Goal: Information Seeking & Learning: Learn about a topic

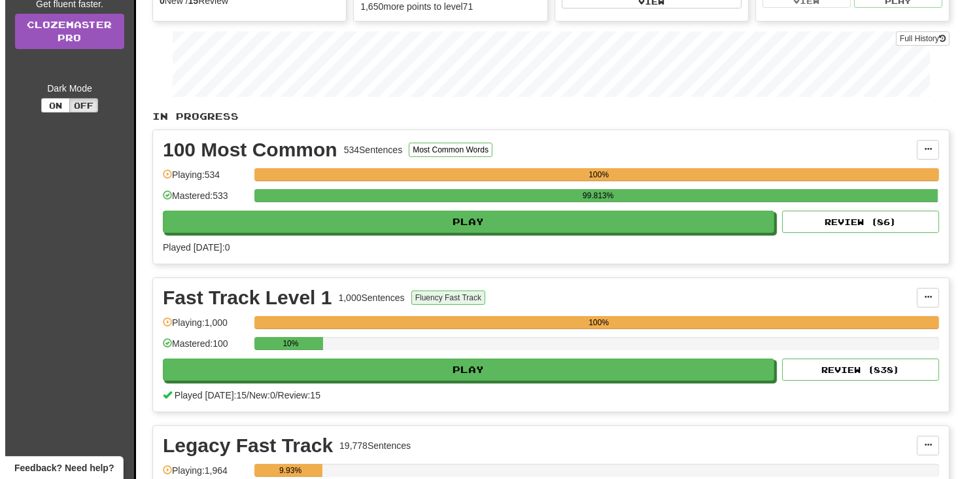
scroll to position [327, 0]
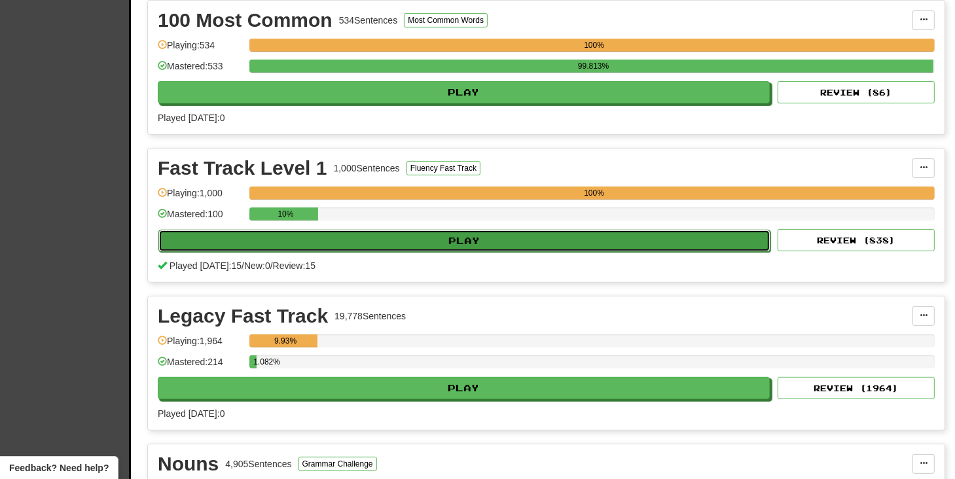
click at [478, 237] on button "Play" at bounding box center [464, 241] width 612 height 22
select select "**"
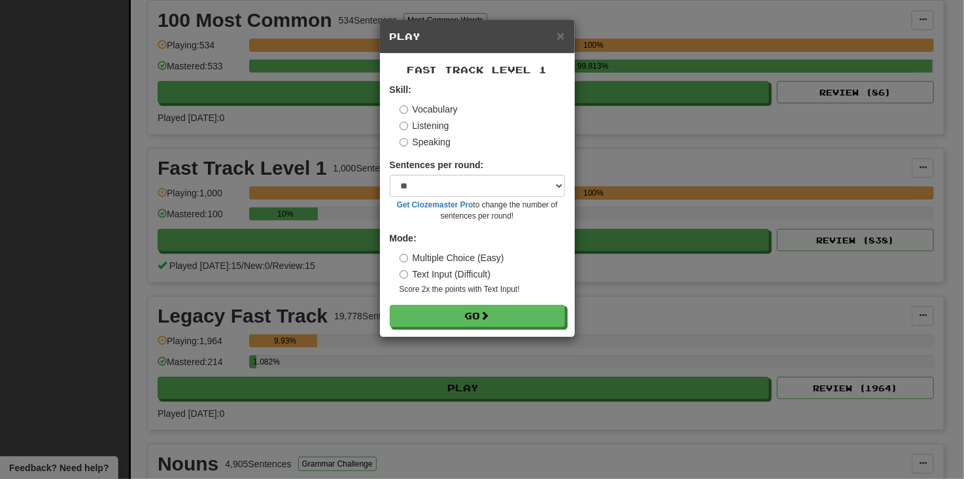
click at [497, 304] on form "Skill: Vocabulary Listening Speaking Sentences per round: * ** ** ** ** ** *** …" at bounding box center [477, 205] width 175 height 244
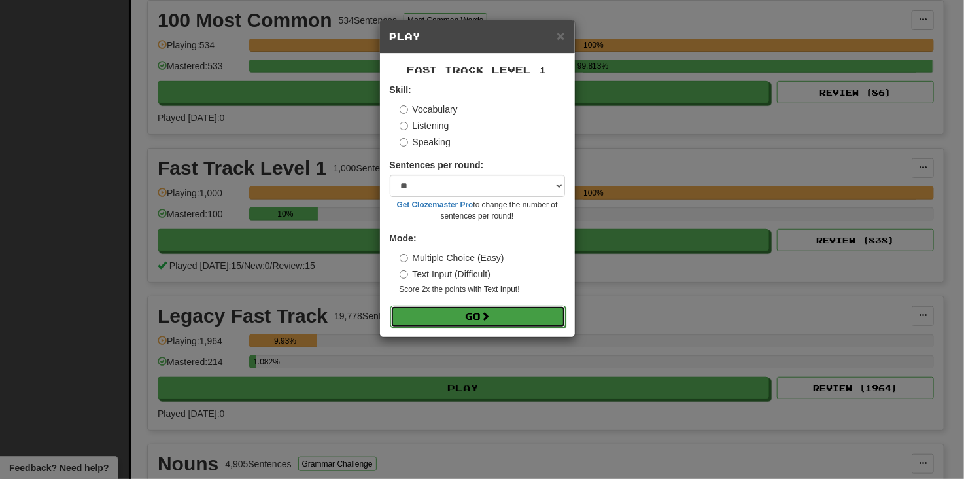
click at [505, 313] on button "Go" at bounding box center [478, 317] width 175 height 22
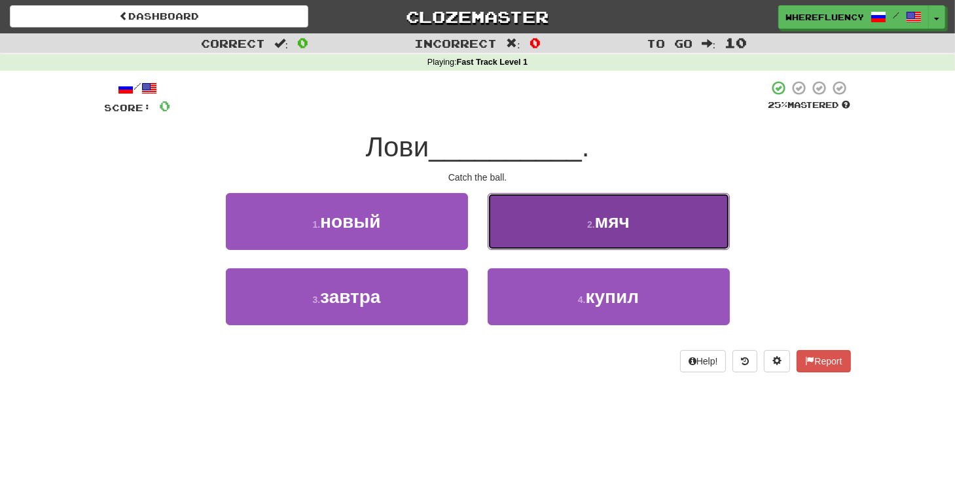
click at [540, 243] on button "2 . мяч" at bounding box center [608, 221] width 242 height 57
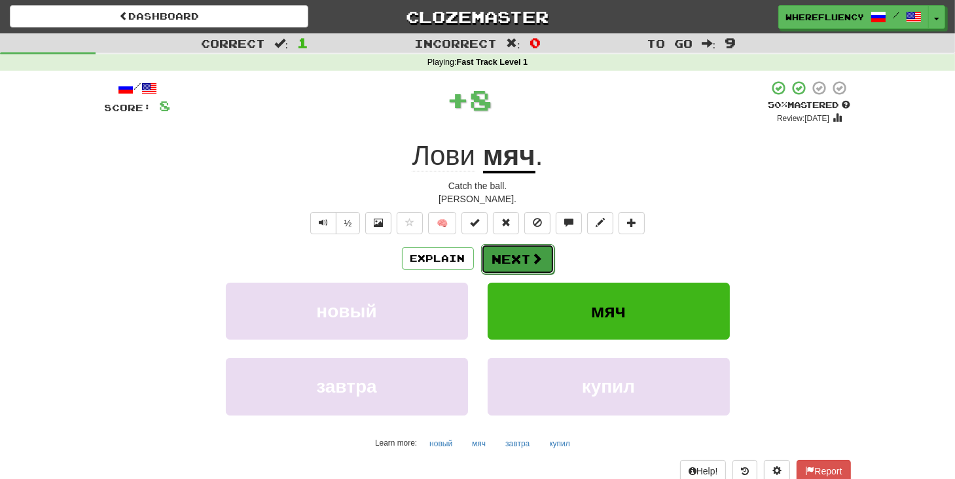
click at [526, 263] on button "Next" at bounding box center [517, 259] width 73 height 30
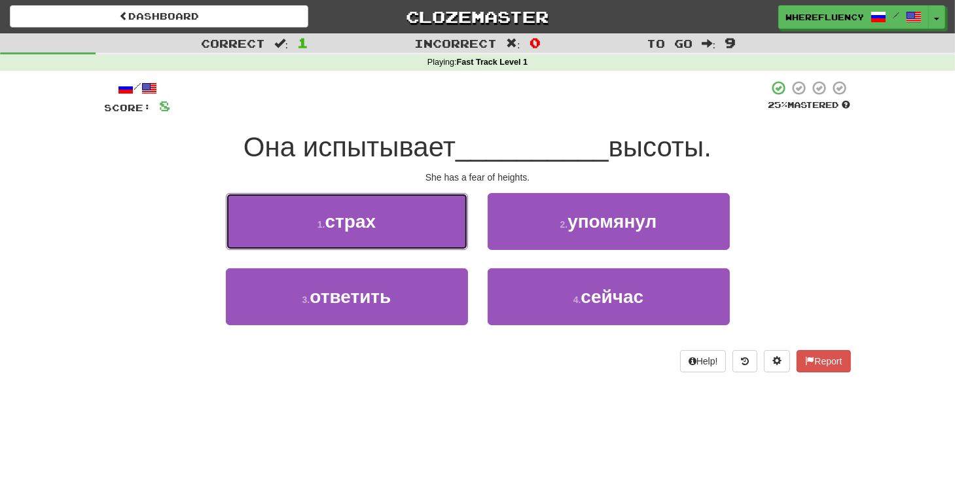
drag, startPoint x: 403, startPoint y: 230, endPoint x: 421, endPoint y: 239, distance: 20.8
click at [403, 229] on button "1 . страх" at bounding box center [347, 221] width 242 height 57
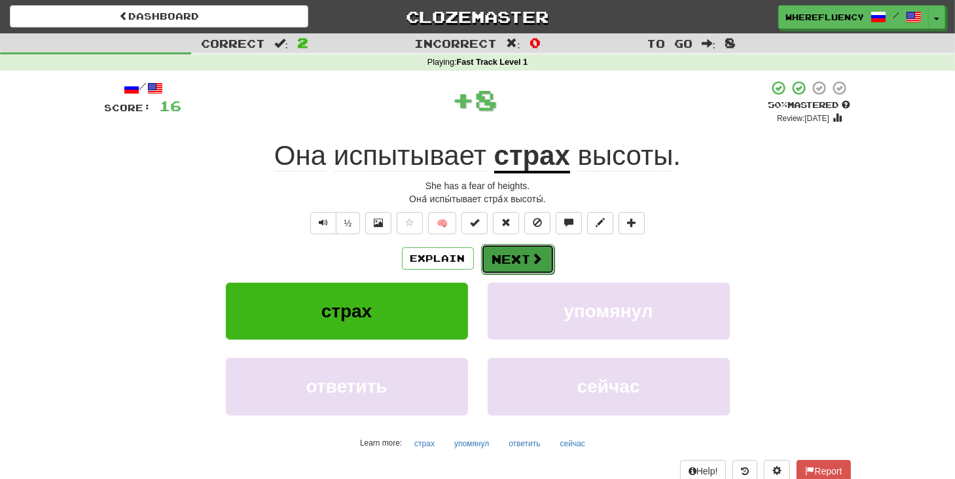
click at [504, 271] on button "Next" at bounding box center [517, 259] width 73 height 30
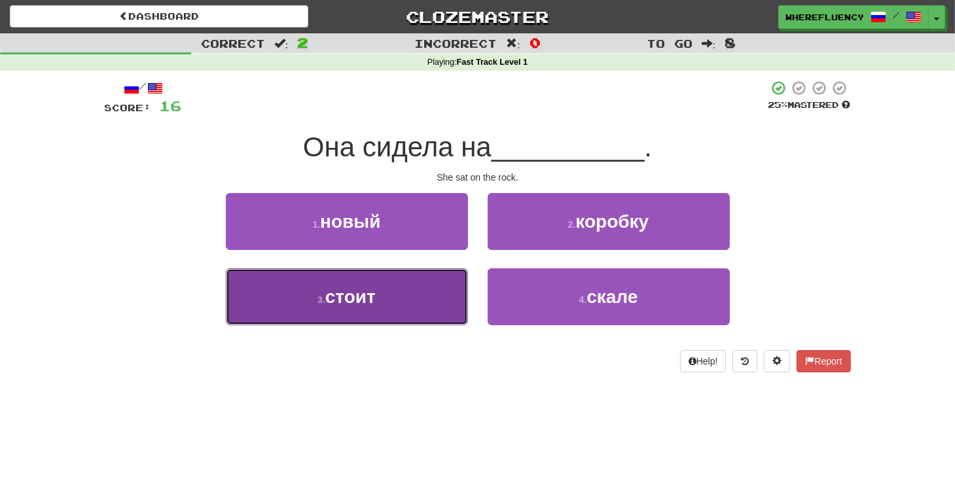
click at [411, 298] on button "3 . стоит" at bounding box center [347, 296] width 242 height 57
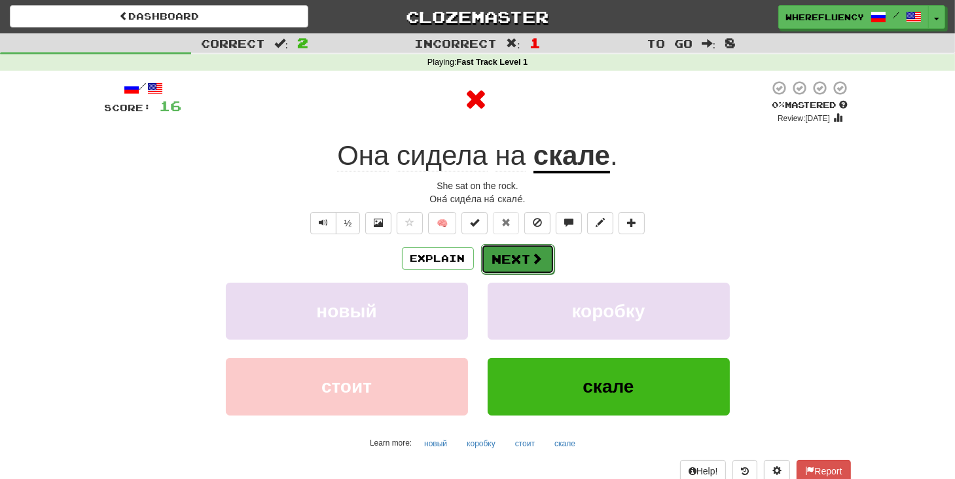
click at [512, 268] on button "Next" at bounding box center [517, 259] width 73 height 30
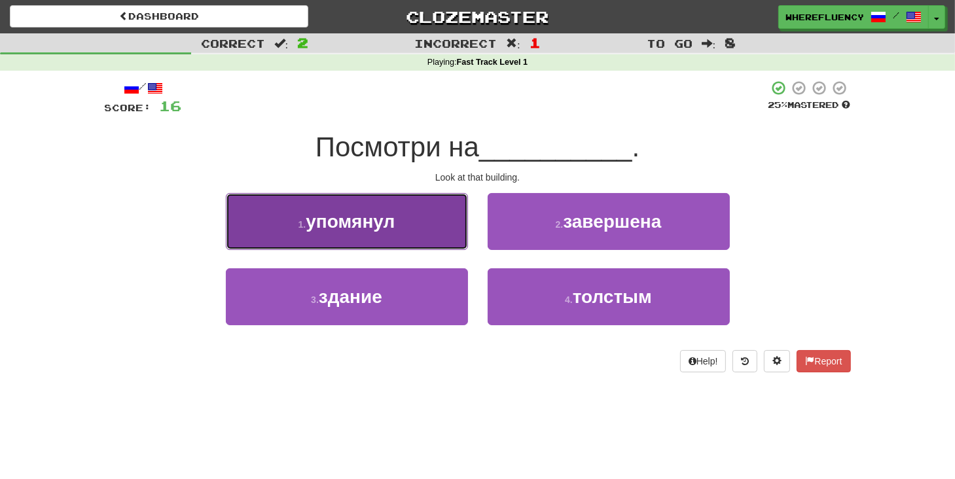
click at [427, 211] on button "1 . упомянул" at bounding box center [347, 221] width 242 height 57
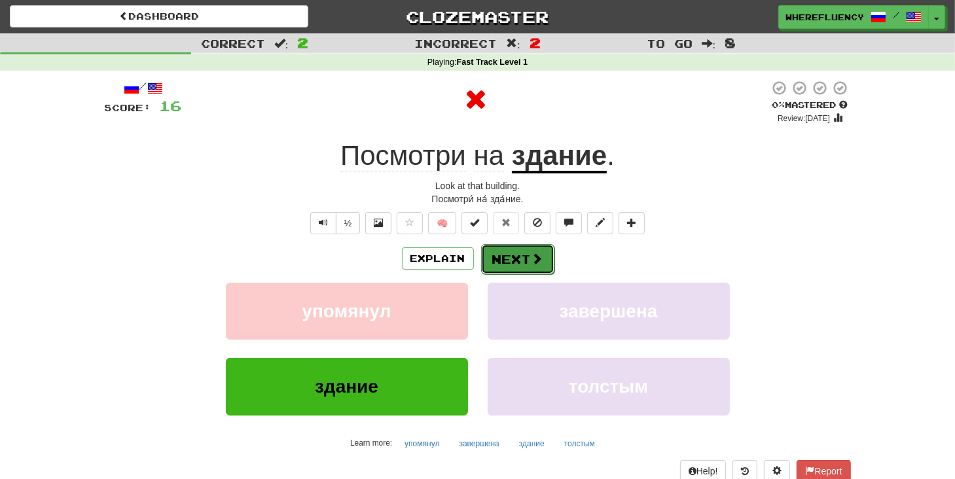
click at [517, 258] on button "Next" at bounding box center [517, 259] width 73 height 30
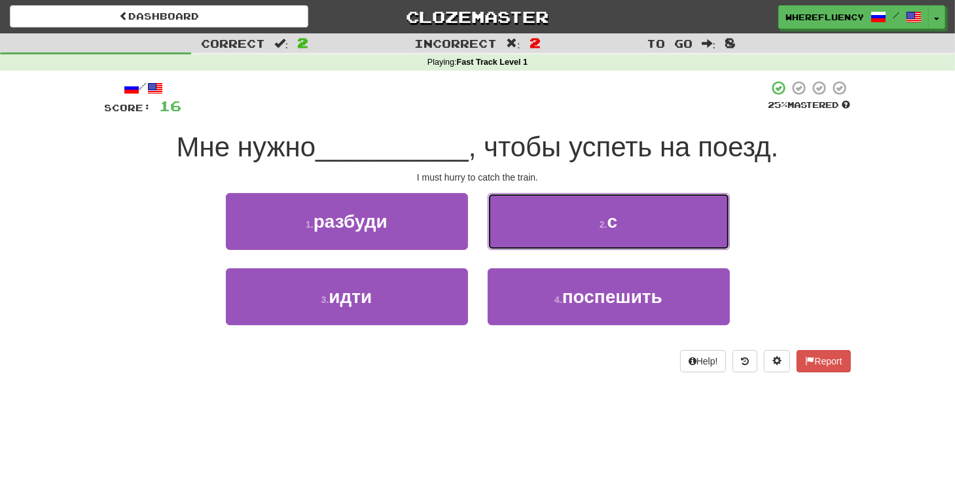
click at [533, 240] on button "2 . с" at bounding box center [608, 221] width 242 height 57
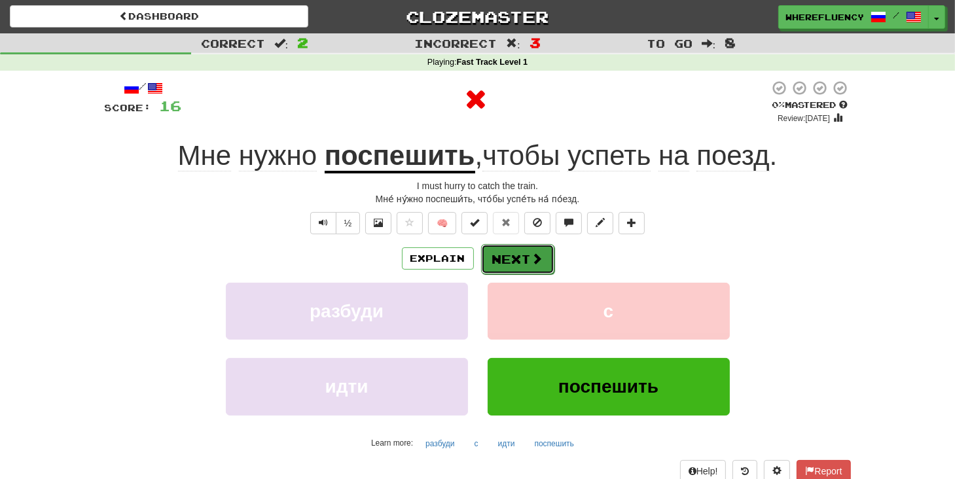
click at [500, 264] on button "Next" at bounding box center [517, 259] width 73 height 30
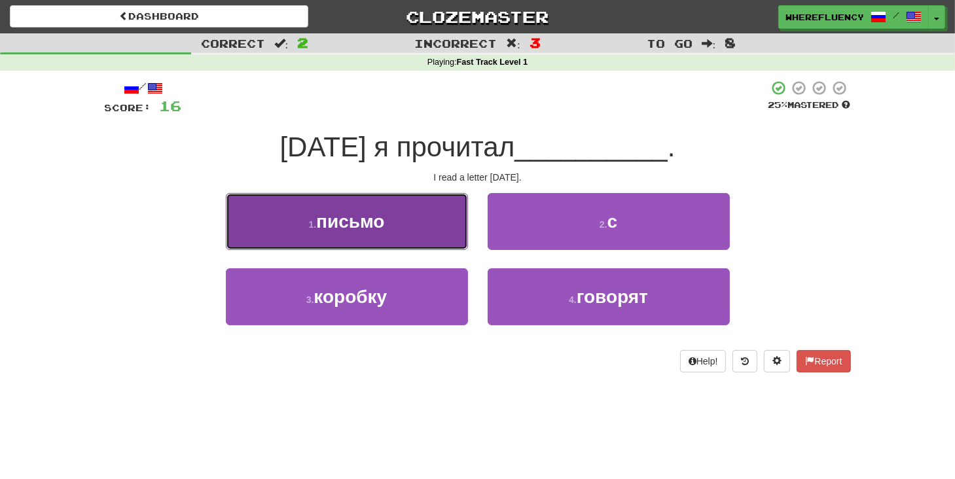
click at [388, 219] on button "1 . письмо" at bounding box center [347, 221] width 242 height 57
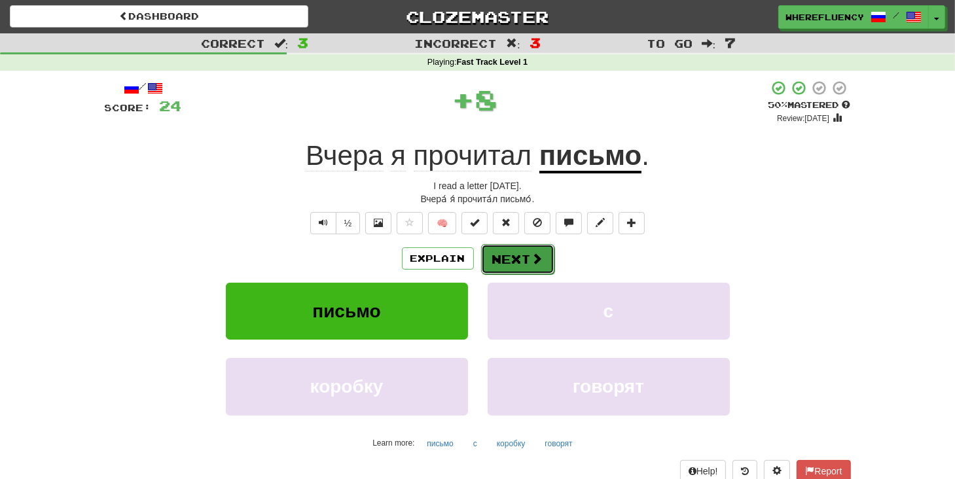
click at [502, 258] on button "Next" at bounding box center [517, 259] width 73 height 30
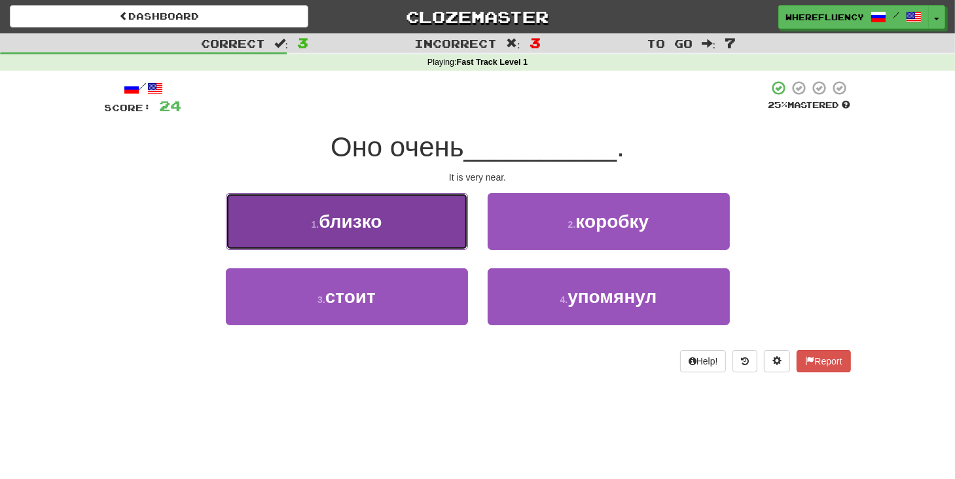
click at [378, 203] on button "1 . близко" at bounding box center [347, 221] width 242 height 57
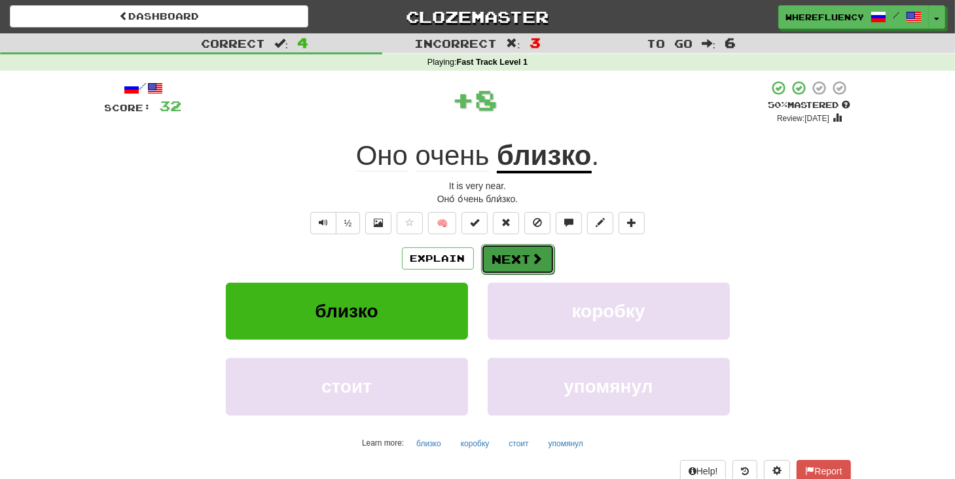
click at [489, 249] on button "Next" at bounding box center [517, 259] width 73 height 30
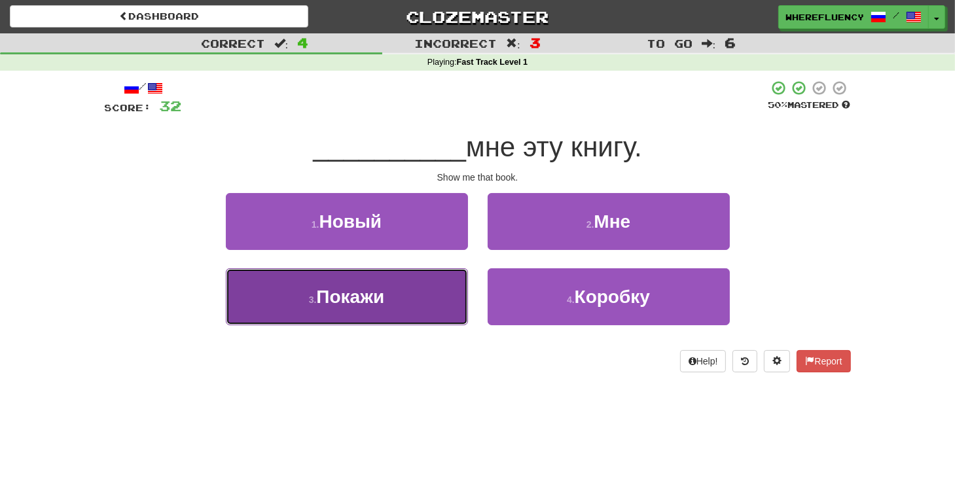
click at [381, 300] on span "Покажи" at bounding box center [350, 297] width 68 height 20
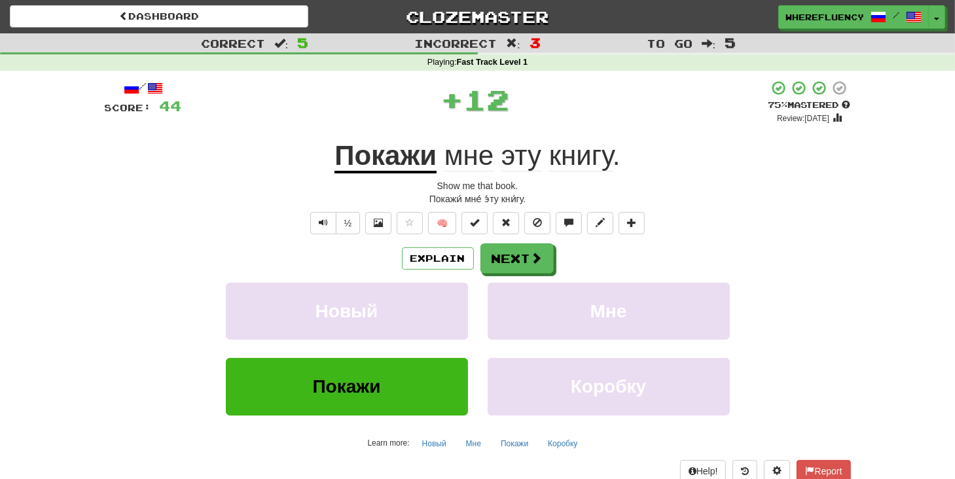
click at [495, 276] on div "Explain Next Новый Мне Покажи Коробку Learn more: Новый Мне Покажи Коробку" at bounding box center [478, 348] width 746 height 210
click at [502, 266] on button "Next" at bounding box center [517, 259] width 73 height 30
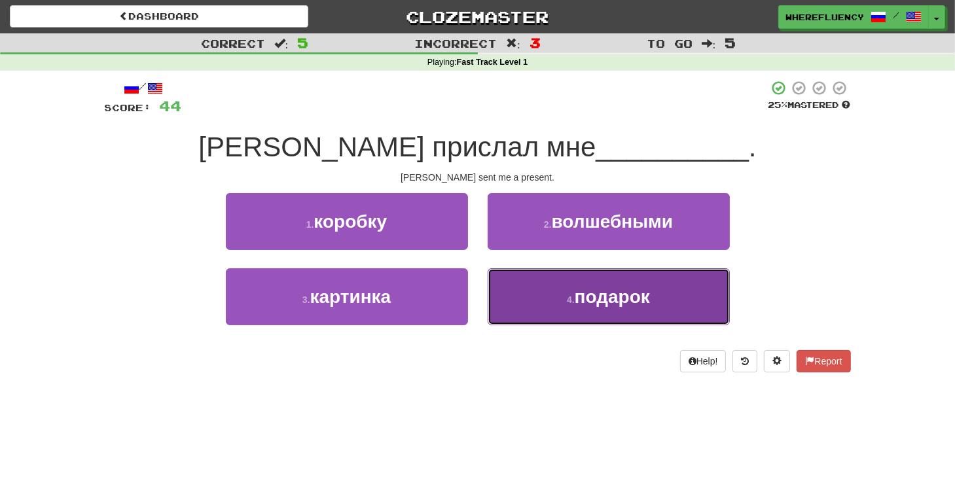
click at [520, 292] on button "4 . подарок" at bounding box center [608, 296] width 242 height 57
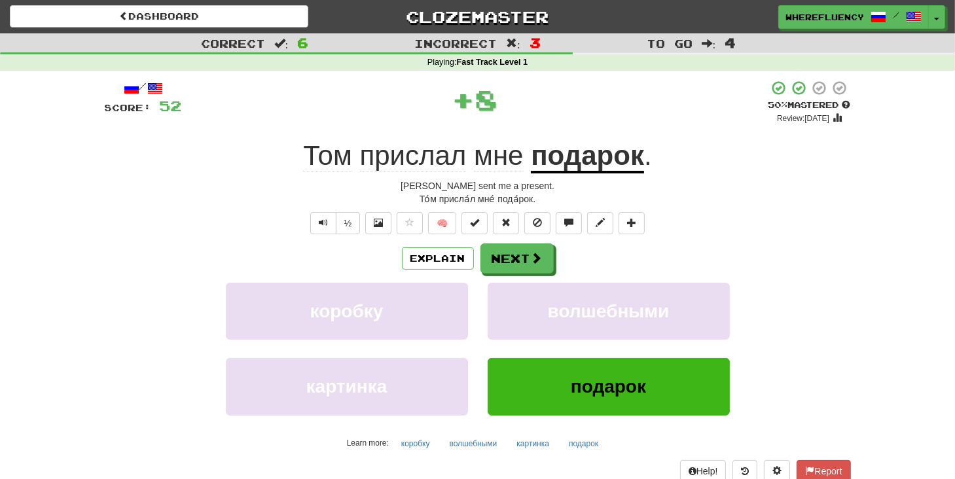
click at [512, 275] on div "Explain Next коробку волшебными картинка подарок Learn more: коробку волшебными…" at bounding box center [478, 348] width 746 height 210
click at [503, 265] on button "Next" at bounding box center [517, 259] width 73 height 30
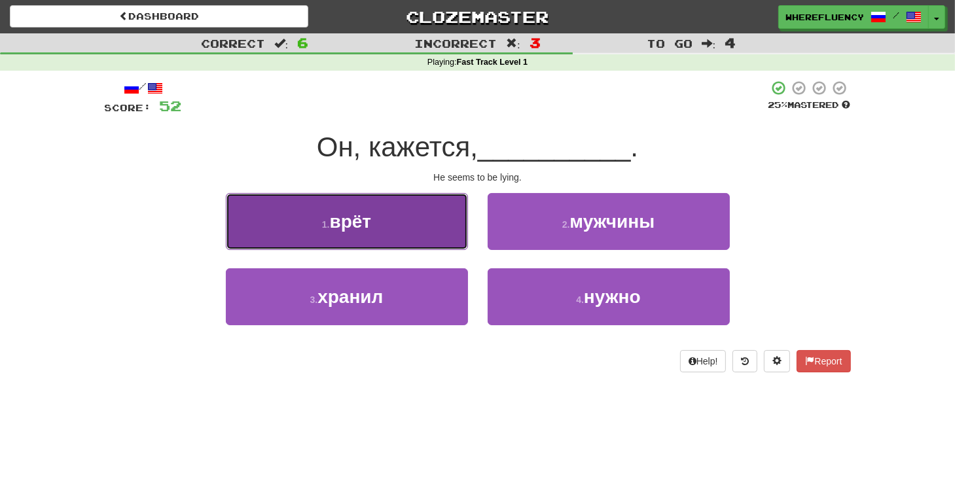
click at [398, 223] on button "1 . врёт" at bounding box center [347, 221] width 242 height 57
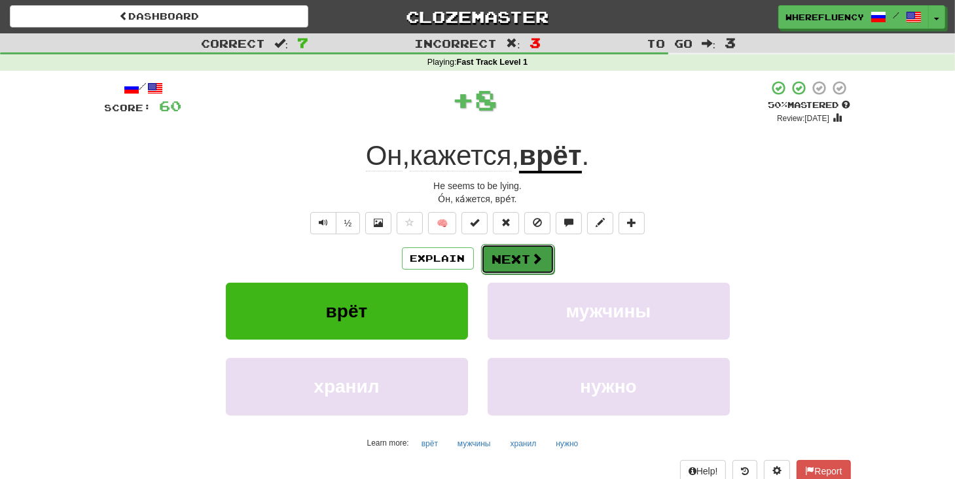
click at [509, 258] on button "Next" at bounding box center [517, 259] width 73 height 30
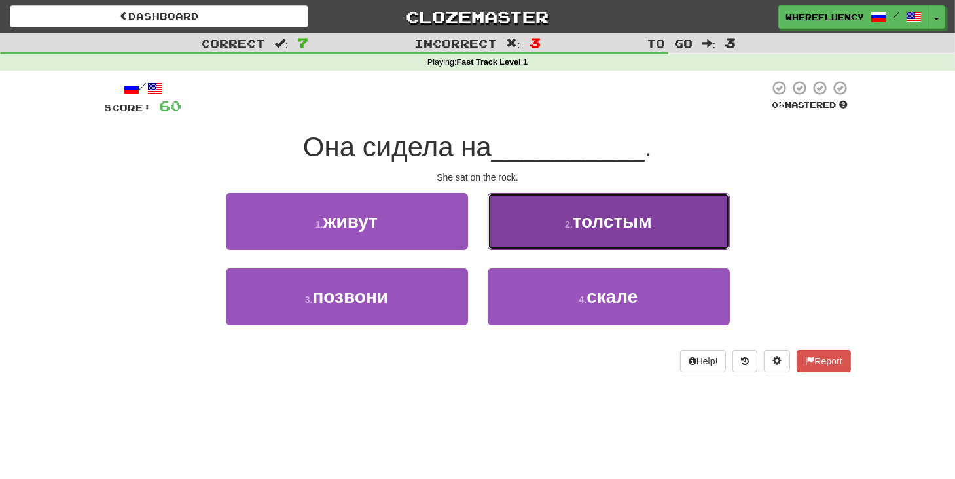
click at [555, 215] on button "2 . толстым" at bounding box center [608, 221] width 242 height 57
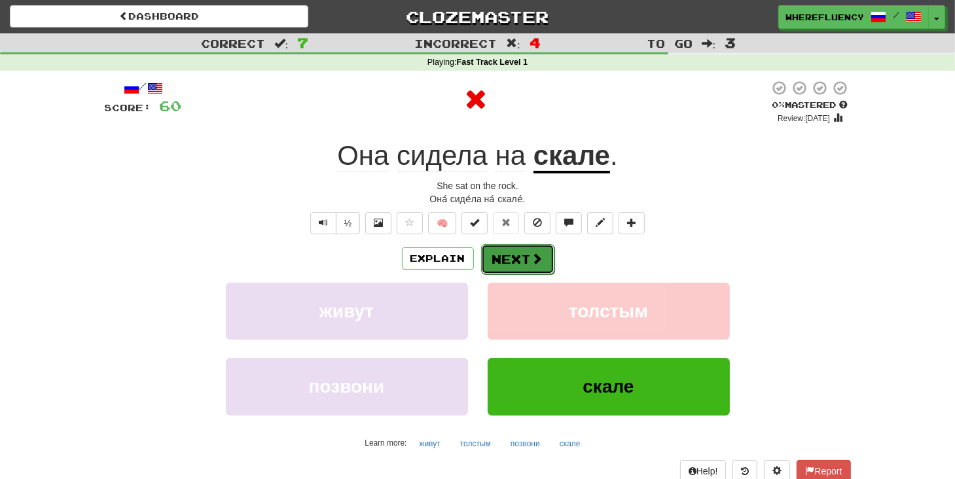
click at [514, 254] on button "Next" at bounding box center [517, 259] width 73 height 30
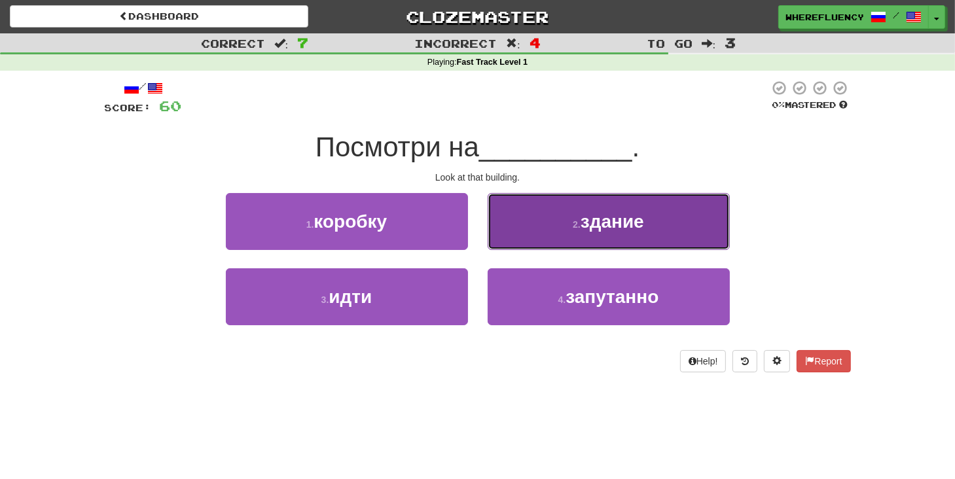
click at [616, 240] on button "2 . здание" at bounding box center [608, 221] width 242 height 57
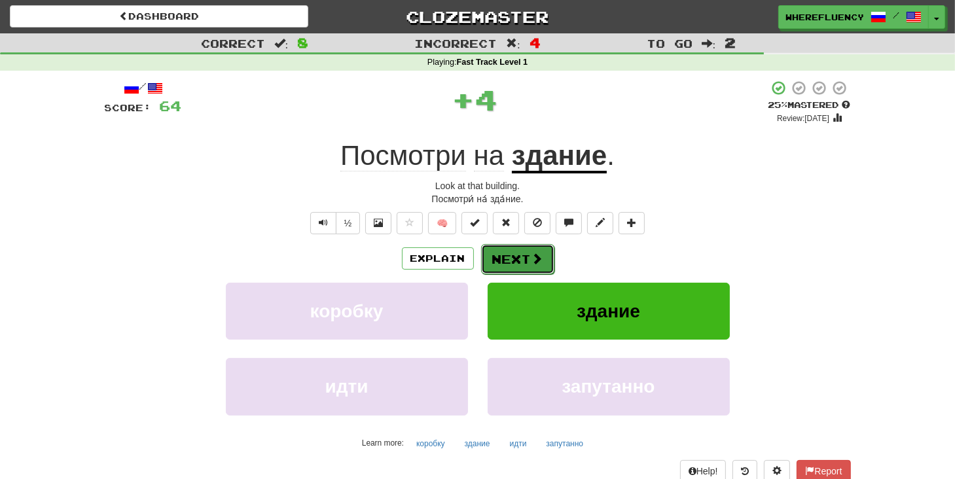
click at [529, 269] on button "Next" at bounding box center [517, 259] width 73 height 30
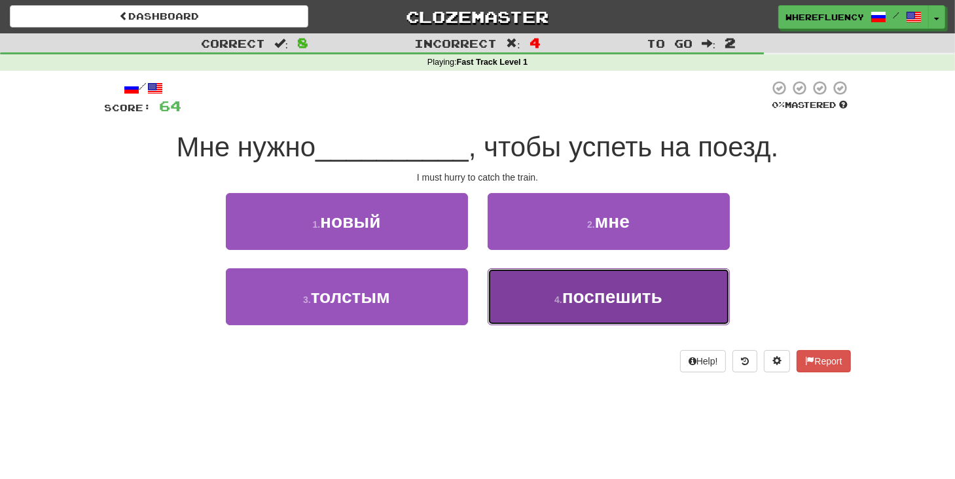
click at [537, 291] on button "4 . поспешить" at bounding box center [608, 296] width 242 height 57
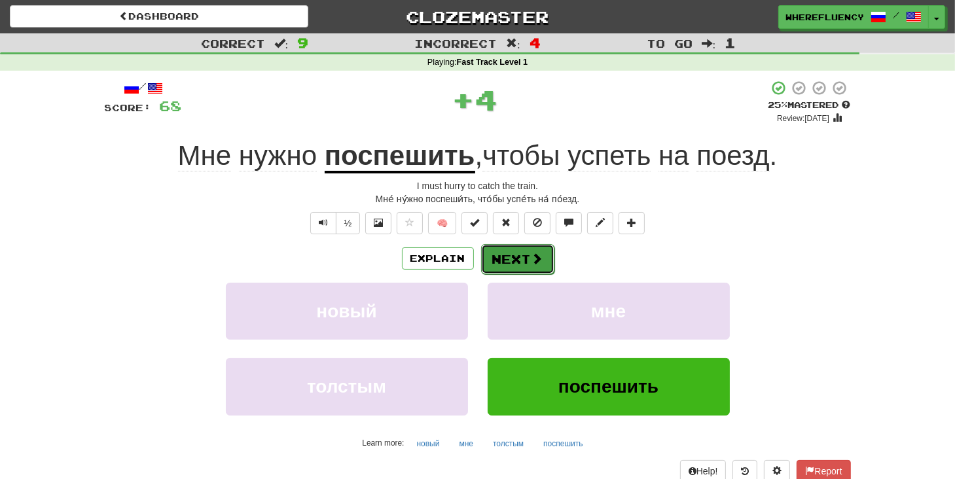
click at [487, 252] on button "Next" at bounding box center [517, 259] width 73 height 30
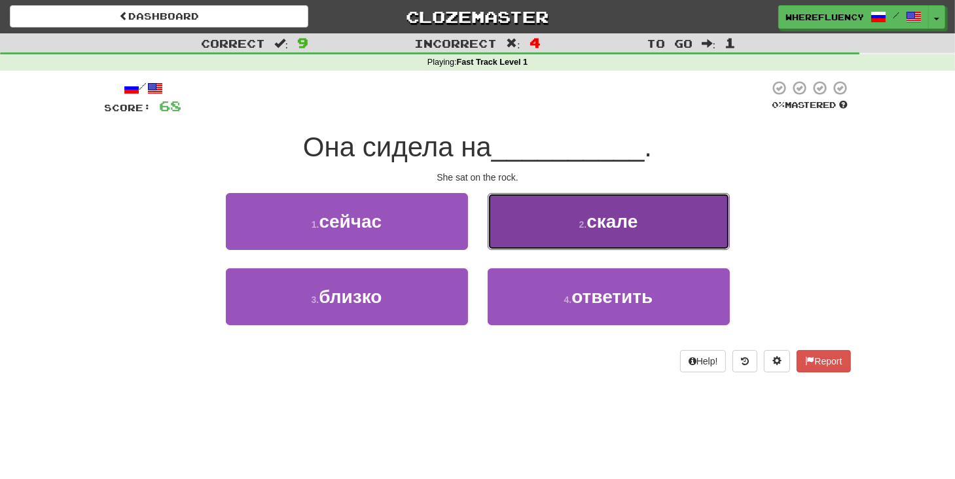
click at [544, 239] on button "2 . скале" at bounding box center [608, 221] width 242 height 57
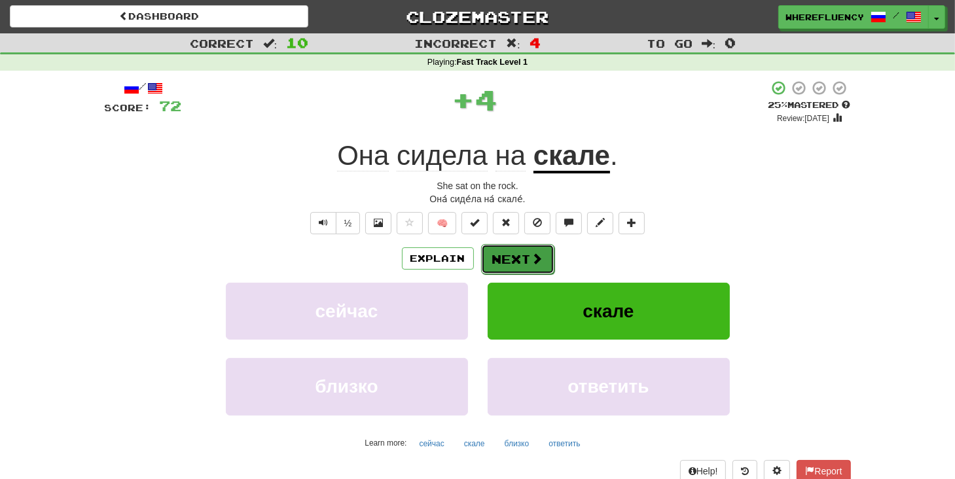
click at [518, 253] on button "Next" at bounding box center [517, 259] width 73 height 30
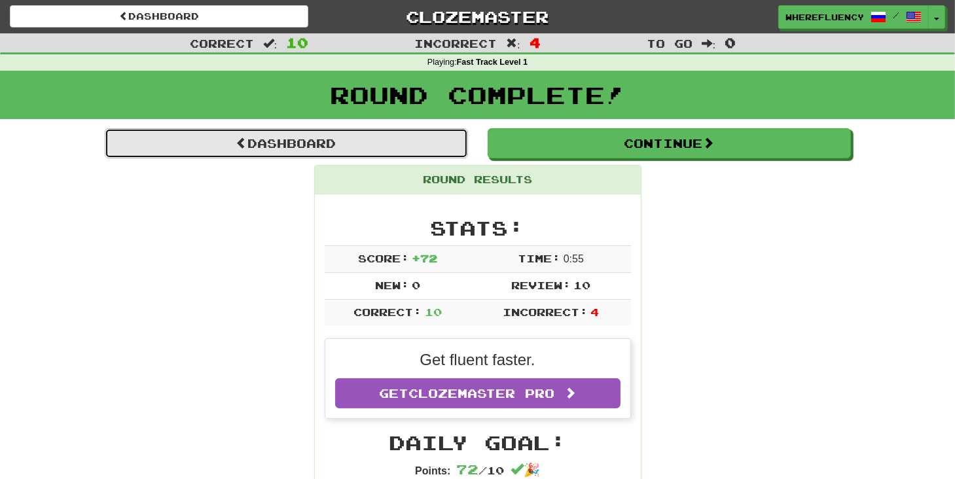
click at [345, 152] on link "Dashboard" at bounding box center [286, 143] width 363 height 30
